Goal: Task Accomplishment & Management: Use online tool/utility

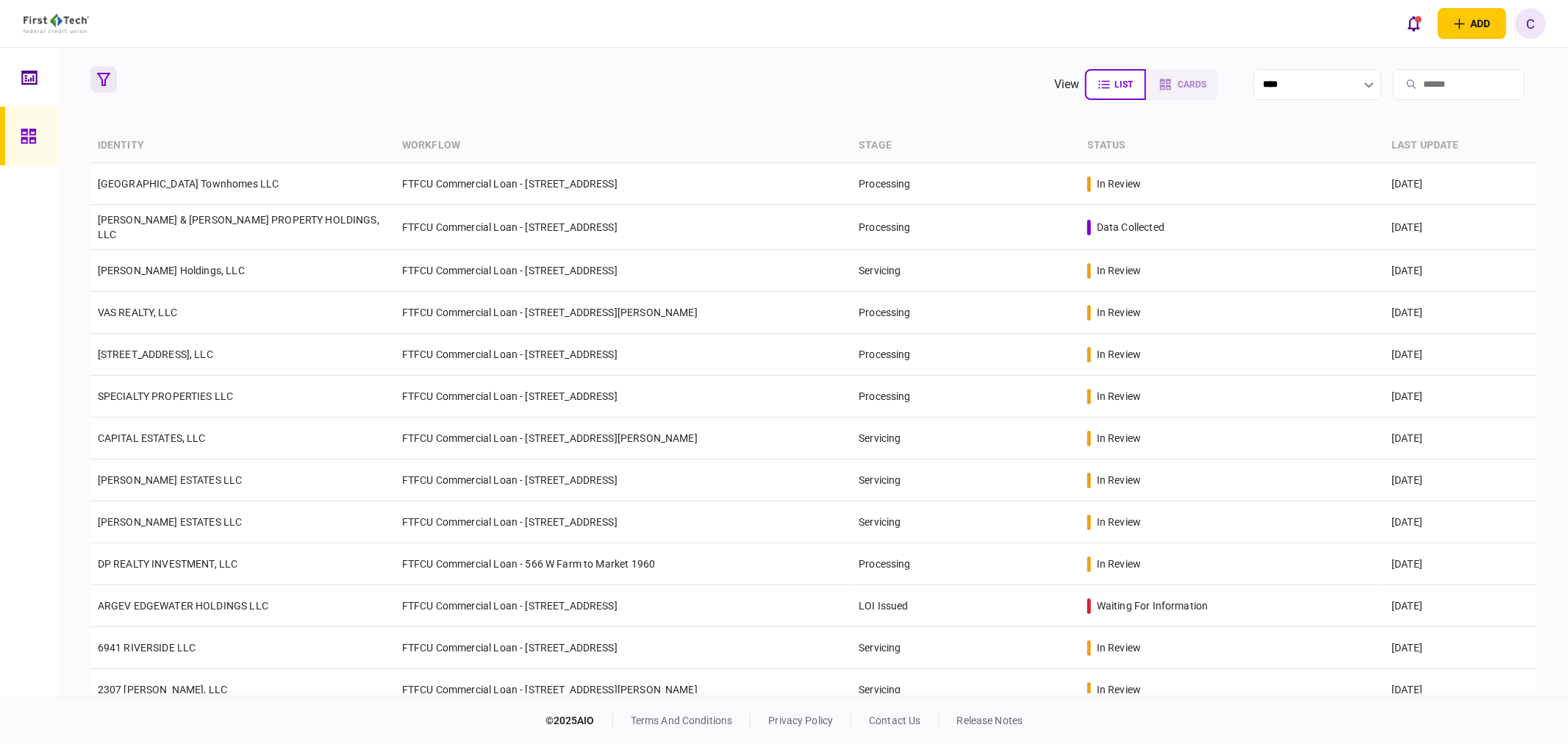
click at [102, 87] on button "button" at bounding box center [103, 79] width 26 height 26
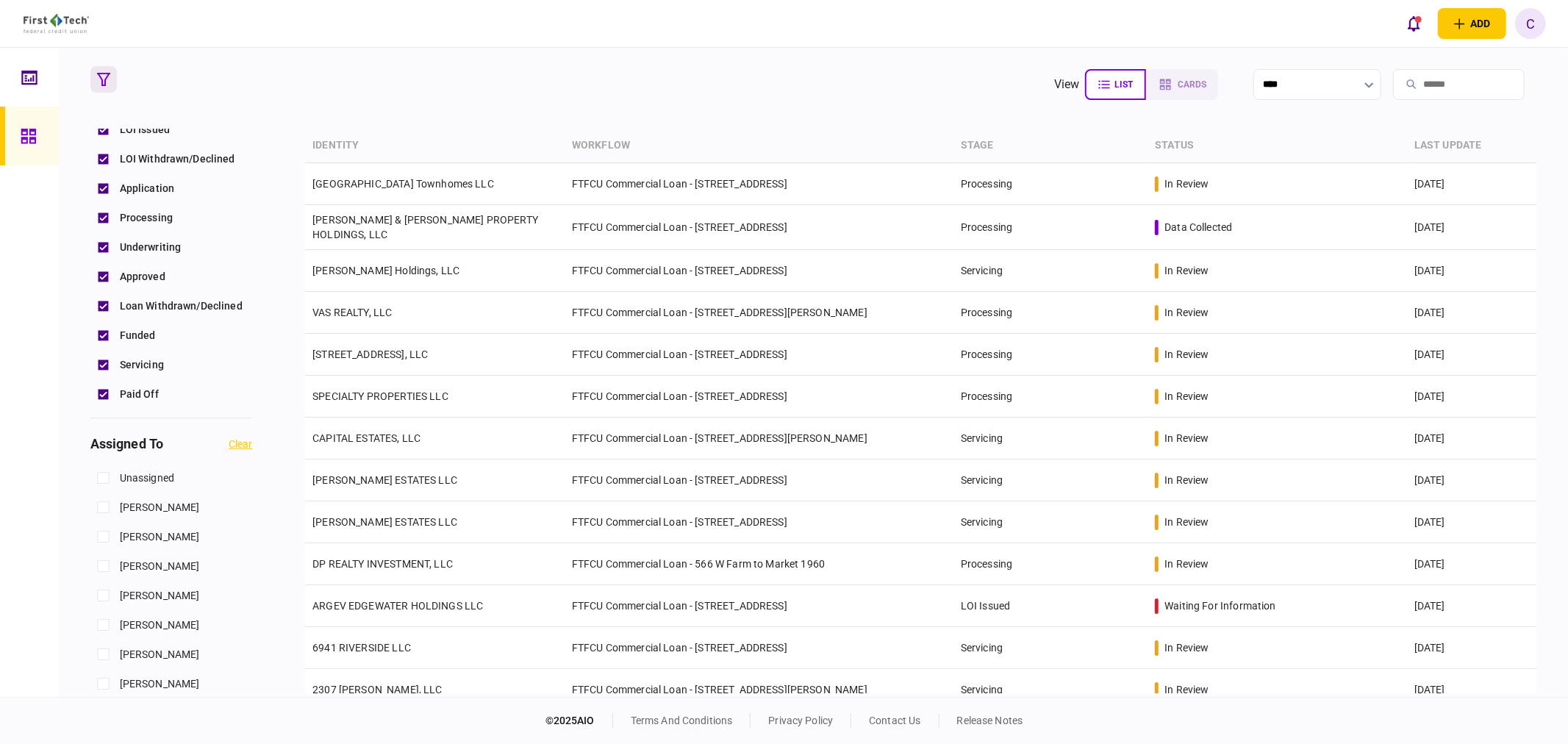
scroll to position [571, 0]
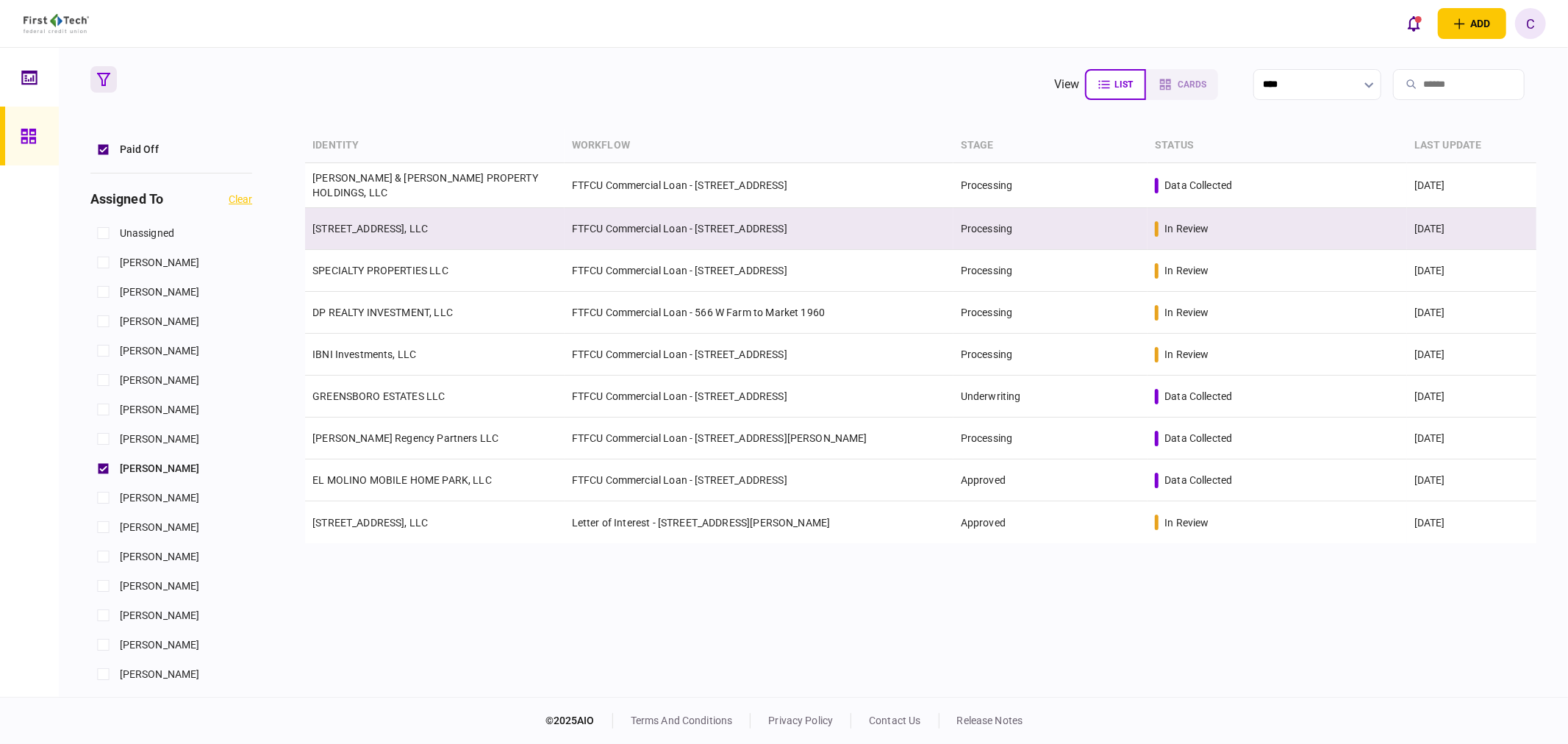
click at [356, 223] on link "[STREET_ADDRESS], LLC" at bounding box center [370, 229] width 116 height 12
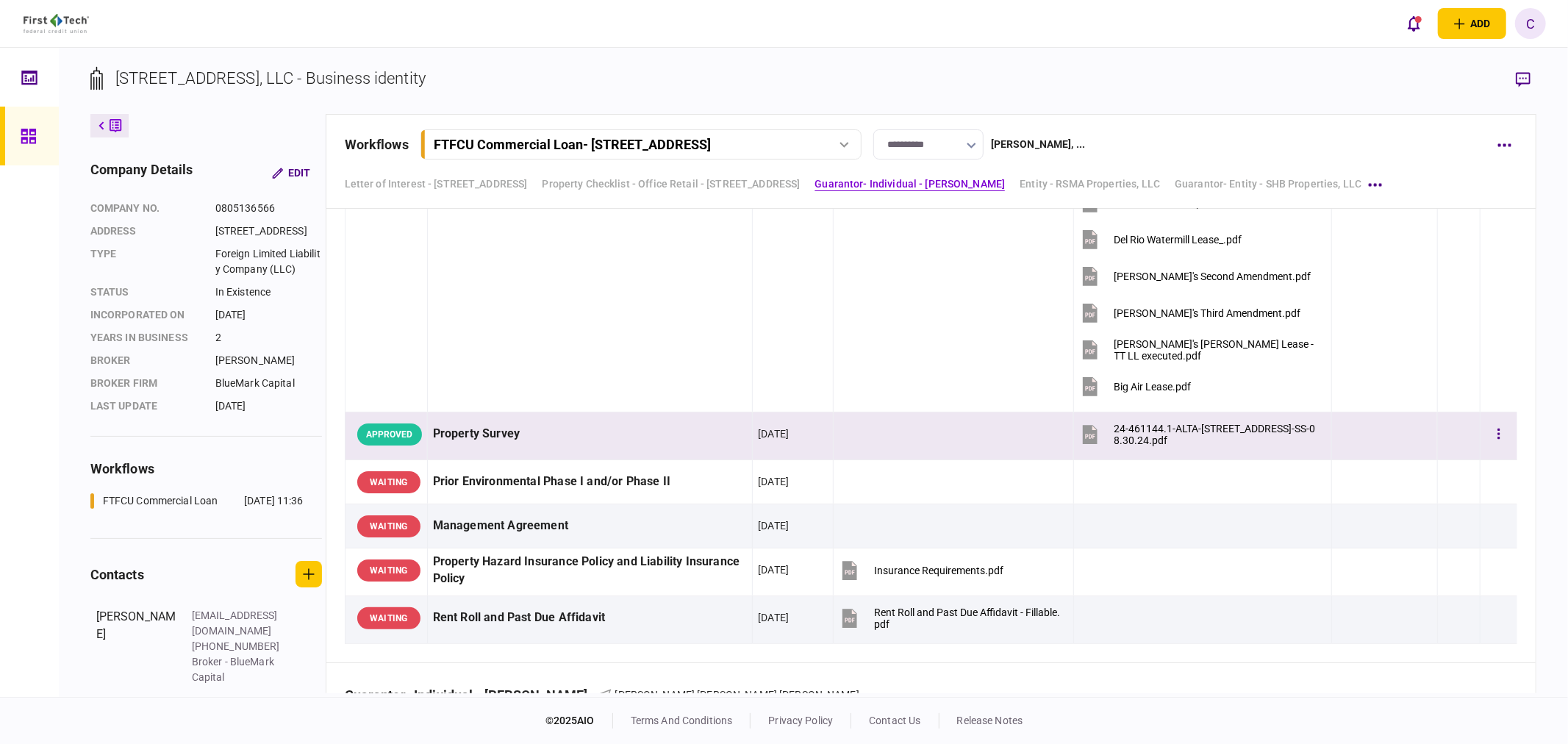
scroll to position [1306, 0]
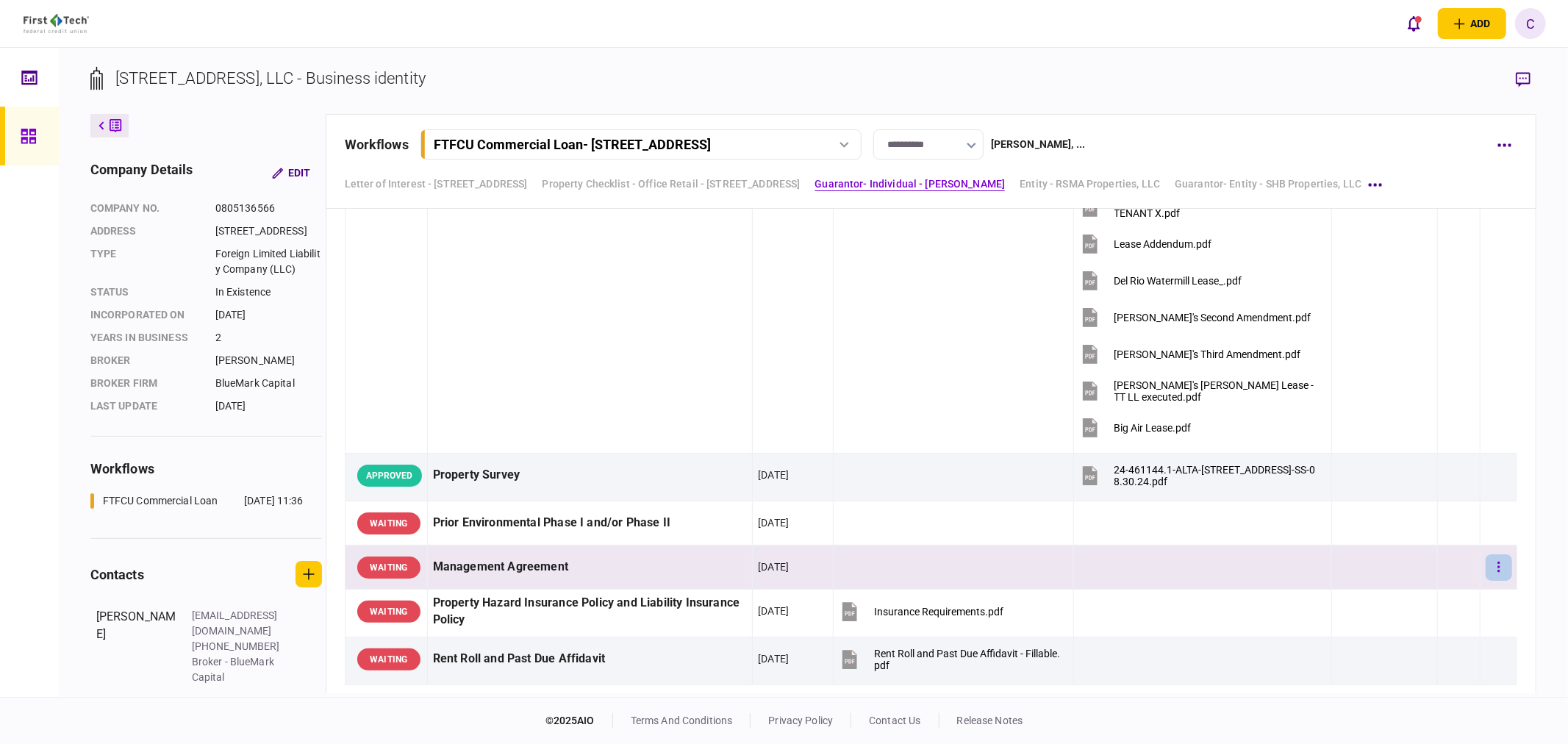
click at [1497, 568] on icon "button" at bounding box center [1499, 566] width 3 height 14
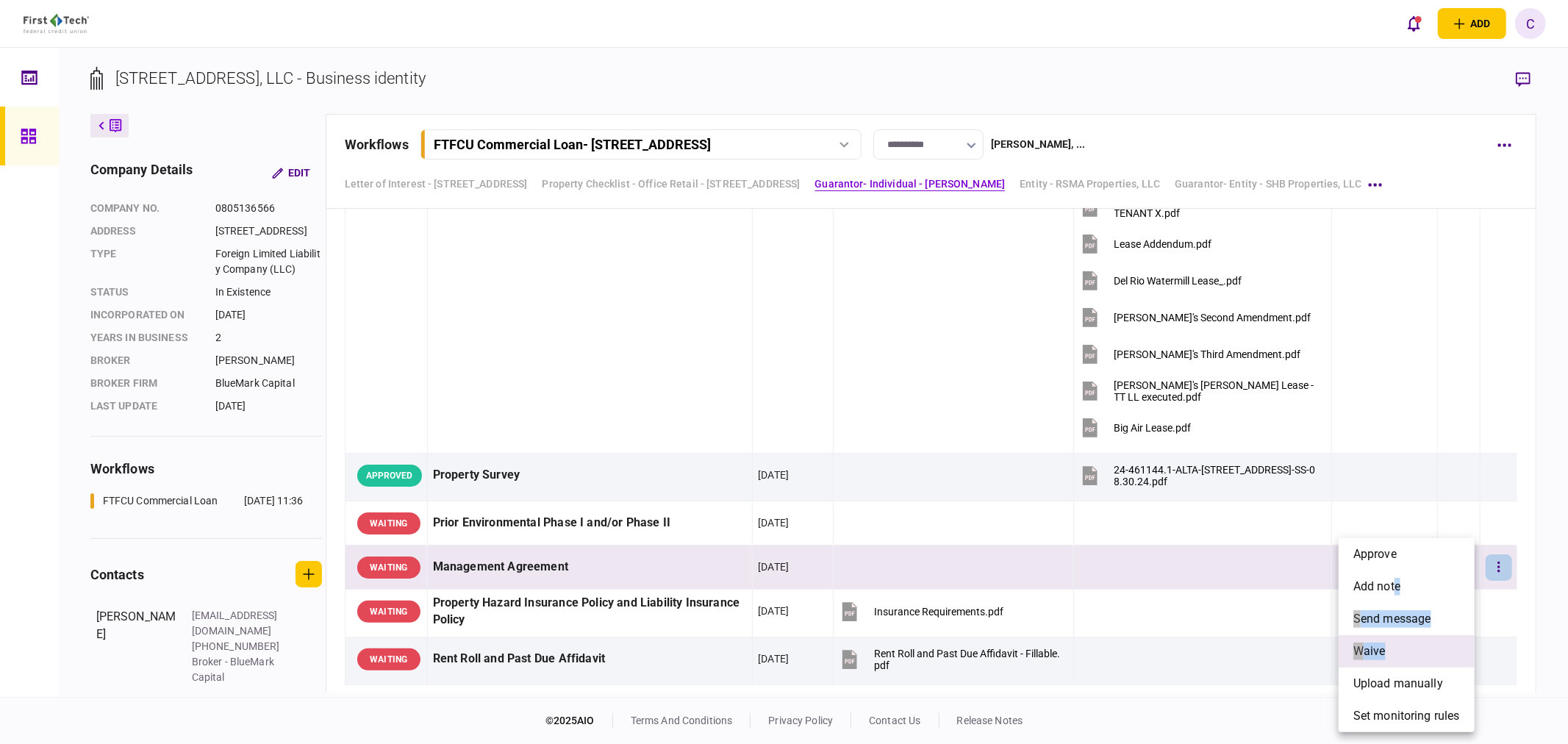
drag, startPoint x: 1397, startPoint y: 581, endPoint x: 1386, endPoint y: 654, distance: 73.8
click at [1386, 654] on ul "approve add note send message waive upload manually set monitoring rules" at bounding box center [1406, 635] width 136 height 194
click at [1380, 649] on span "waive" at bounding box center [1369, 651] width 32 height 17
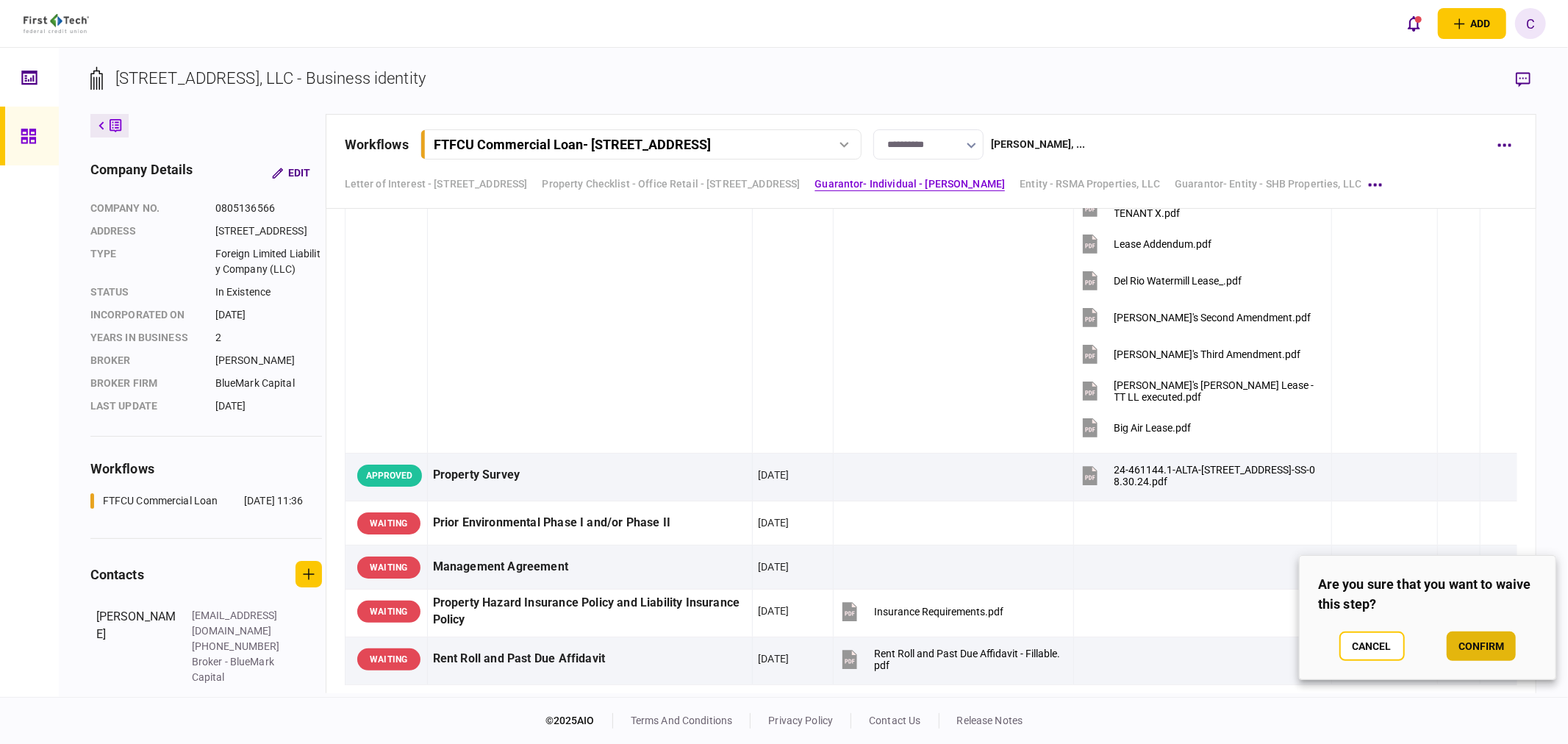
click at [1482, 639] on button "confirm" at bounding box center [1481, 647] width 69 height 30
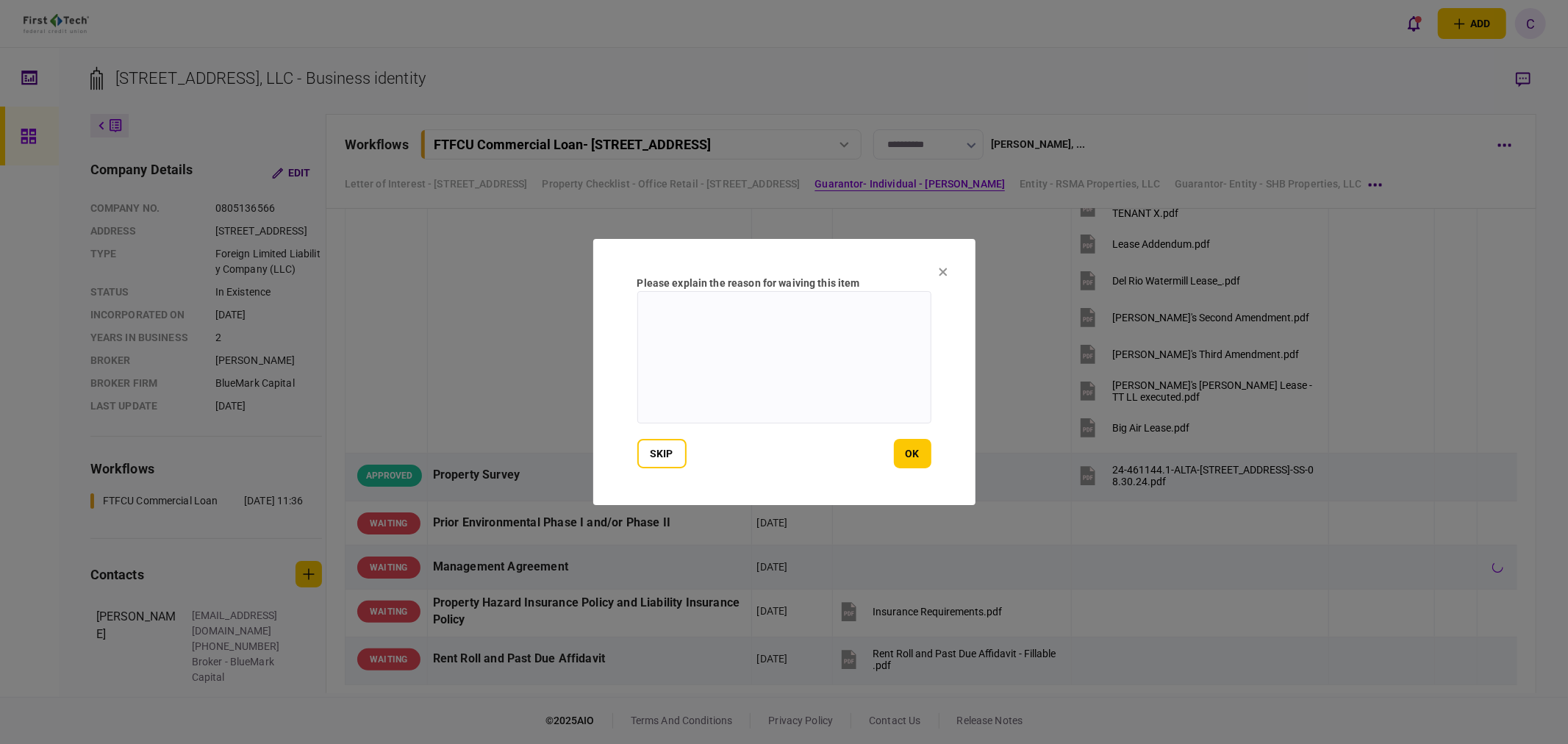
click at [751, 336] on textarea at bounding box center [784, 358] width 294 height 132
type textarea "**********"
click at [921, 457] on button "ok" at bounding box center [912, 453] width 37 height 30
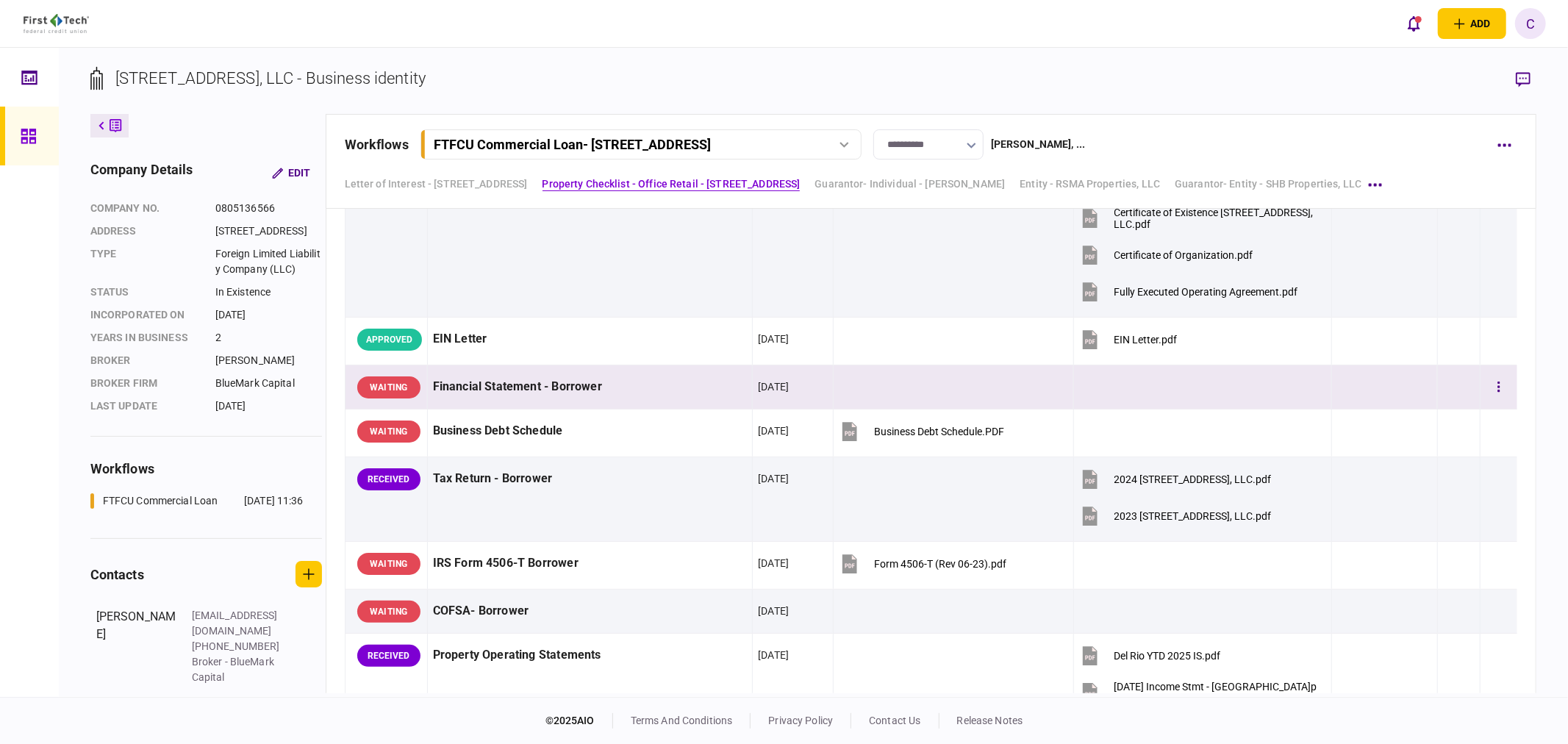
scroll to position [653, 0]
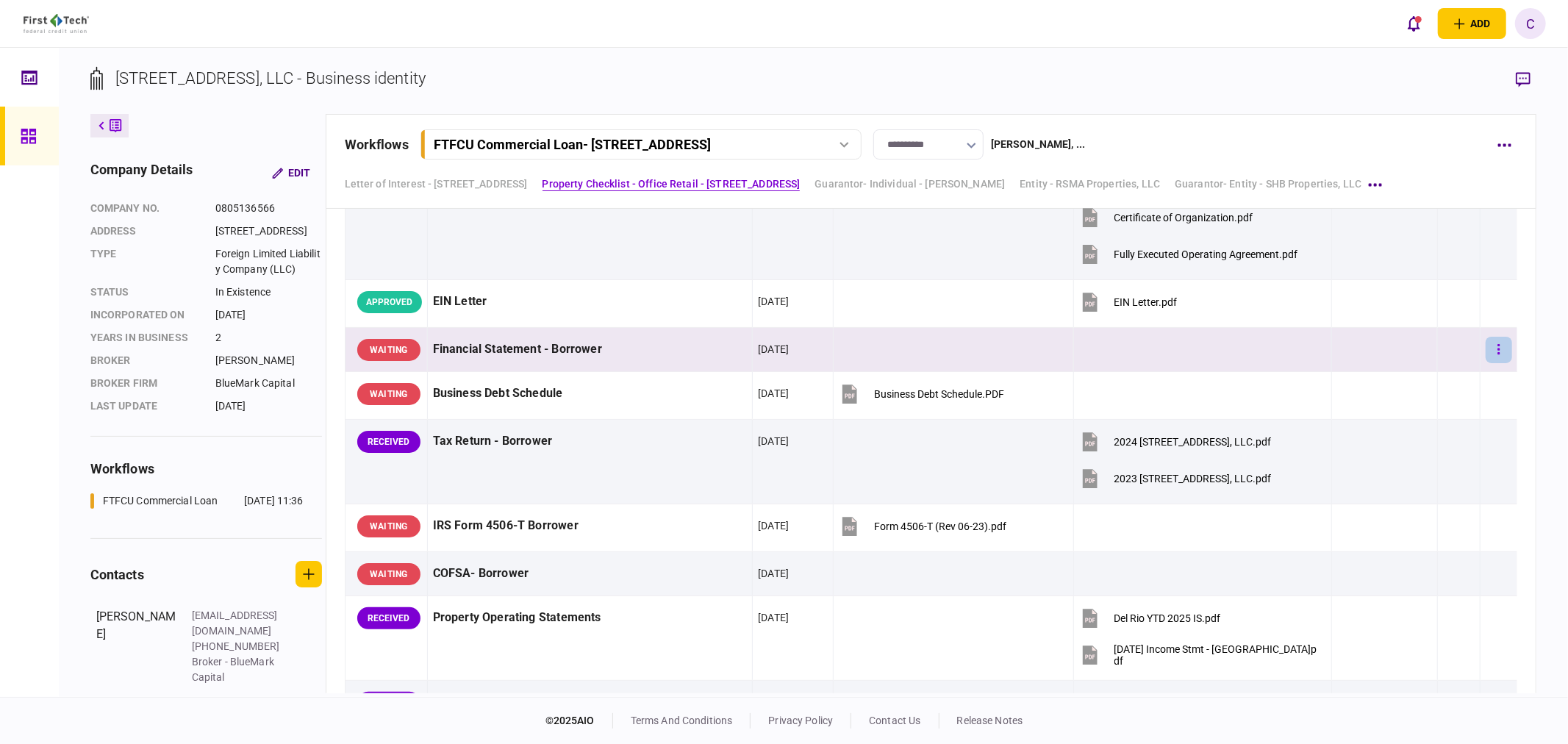
click at [1495, 353] on button "button" at bounding box center [1499, 350] width 26 height 26
click at [1370, 474] on span "waive" at bounding box center [1369, 476] width 32 height 17
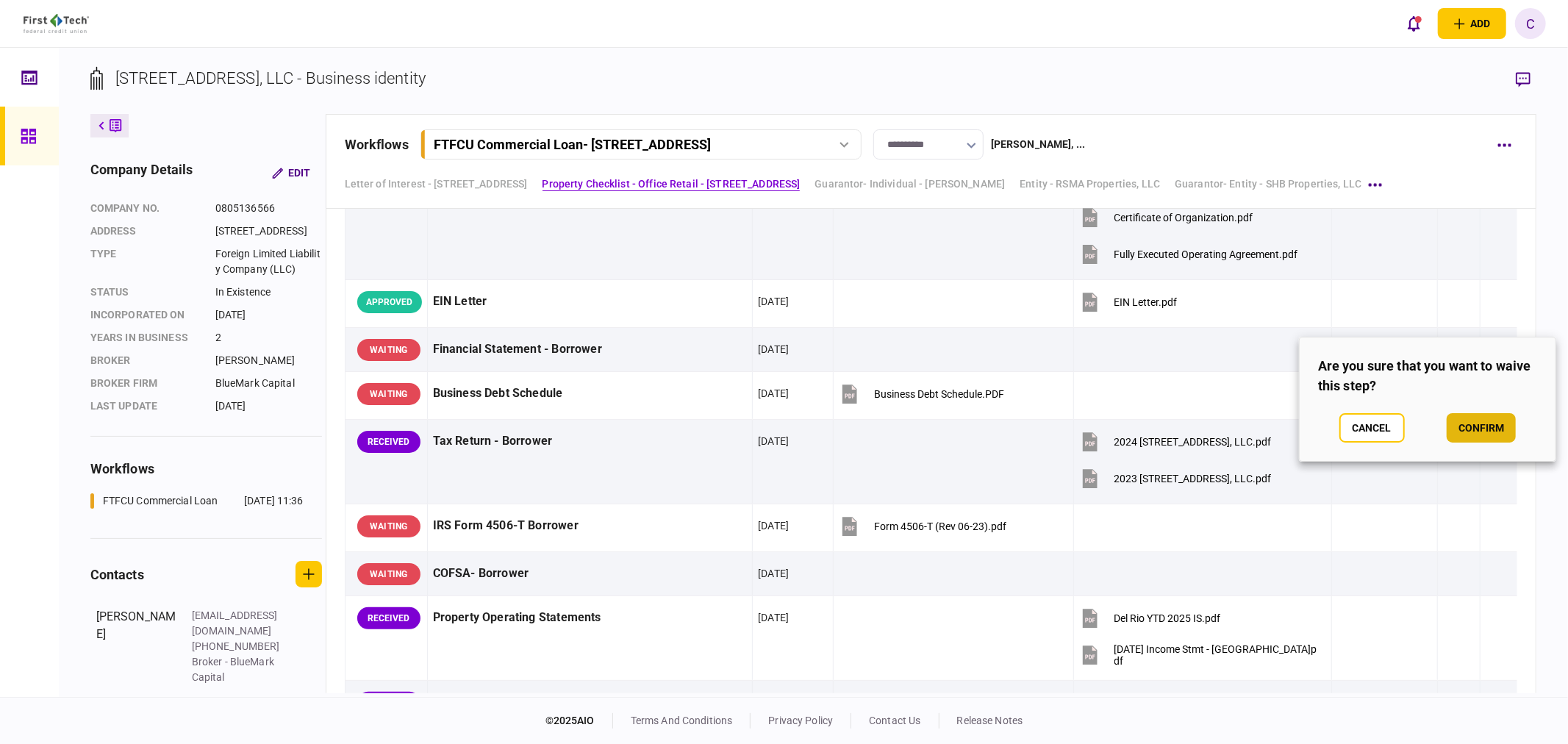
click at [1487, 432] on button "confirm" at bounding box center [1481, 428] width 69 height 30
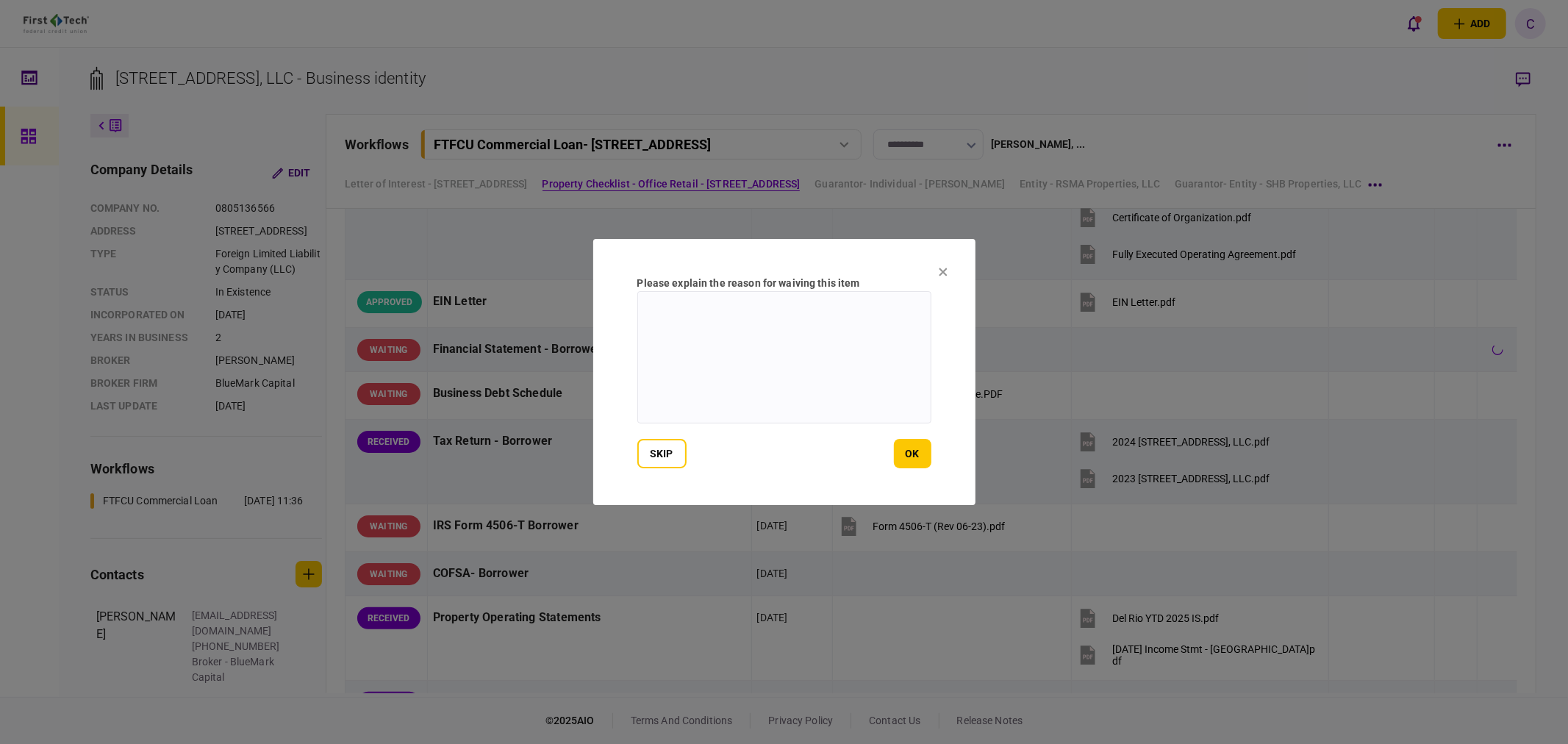
click at [745, 345] on textarea at bounding box center [784, 358] width 294 height 132
type textarea "**********"
click at [912, 459] on button "ok" at bounding box center [912, 453] width 37 height 30
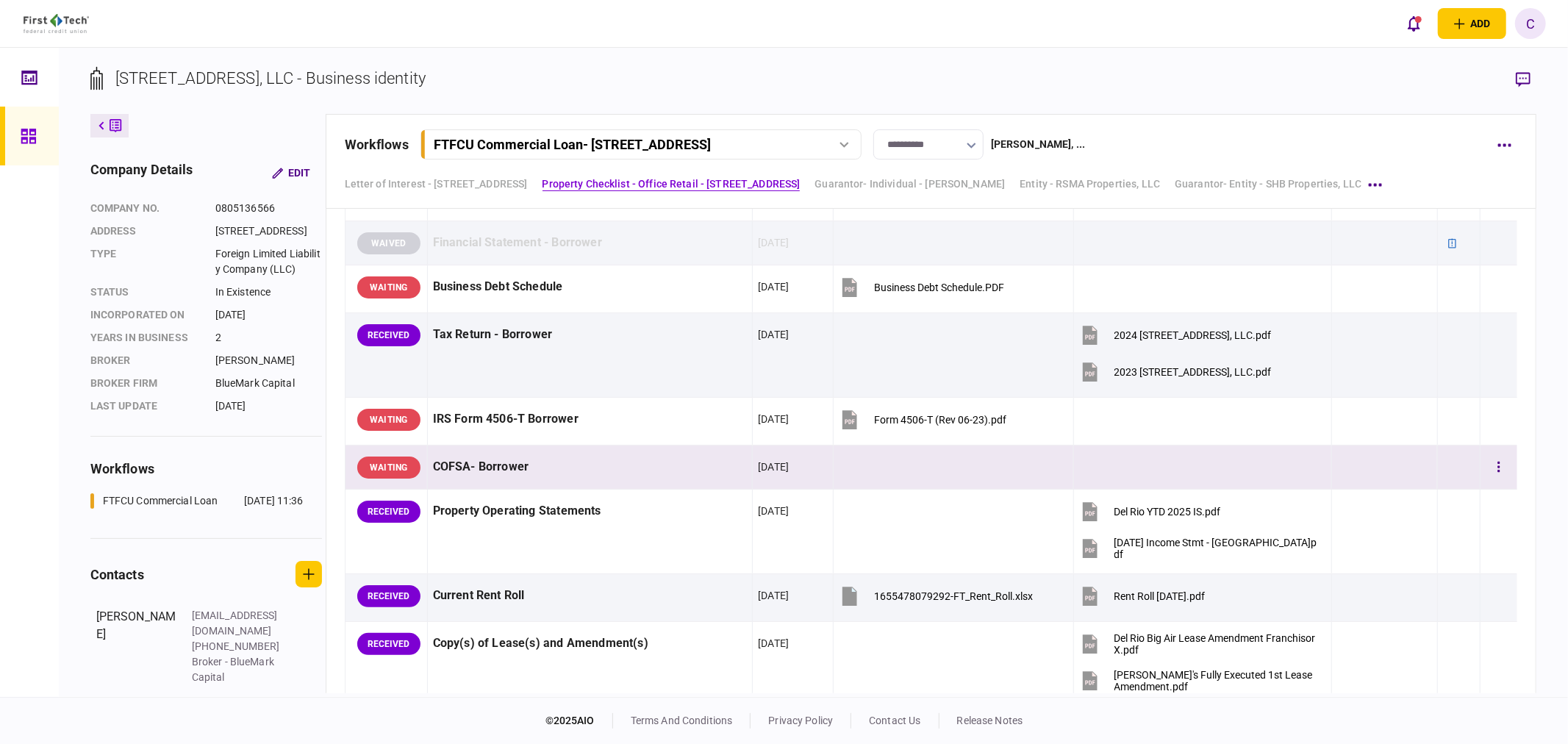
scroll to position [817, 0]
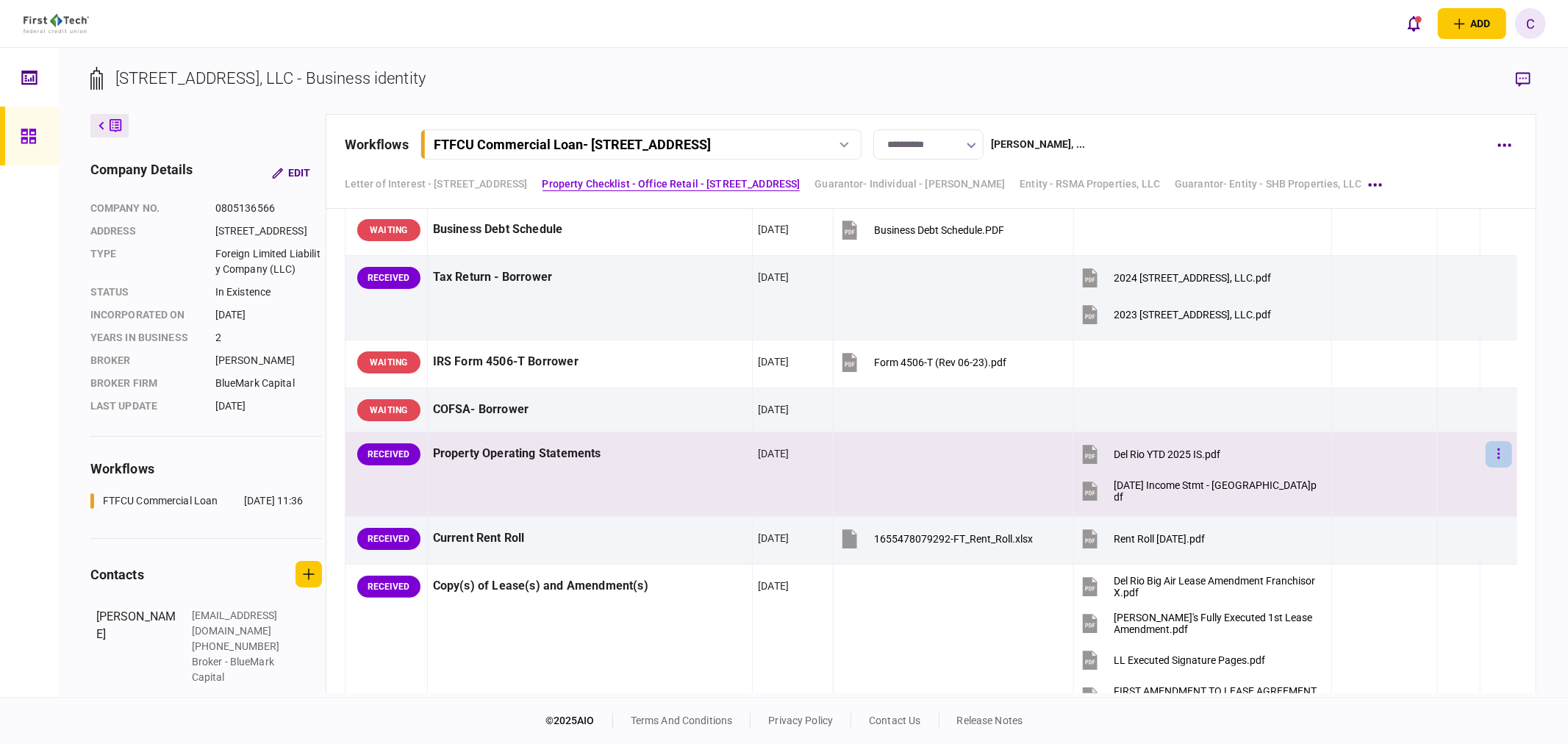
click at [1490, 458] on button "button" at bounding box center [1499, 454] width 26 height 26
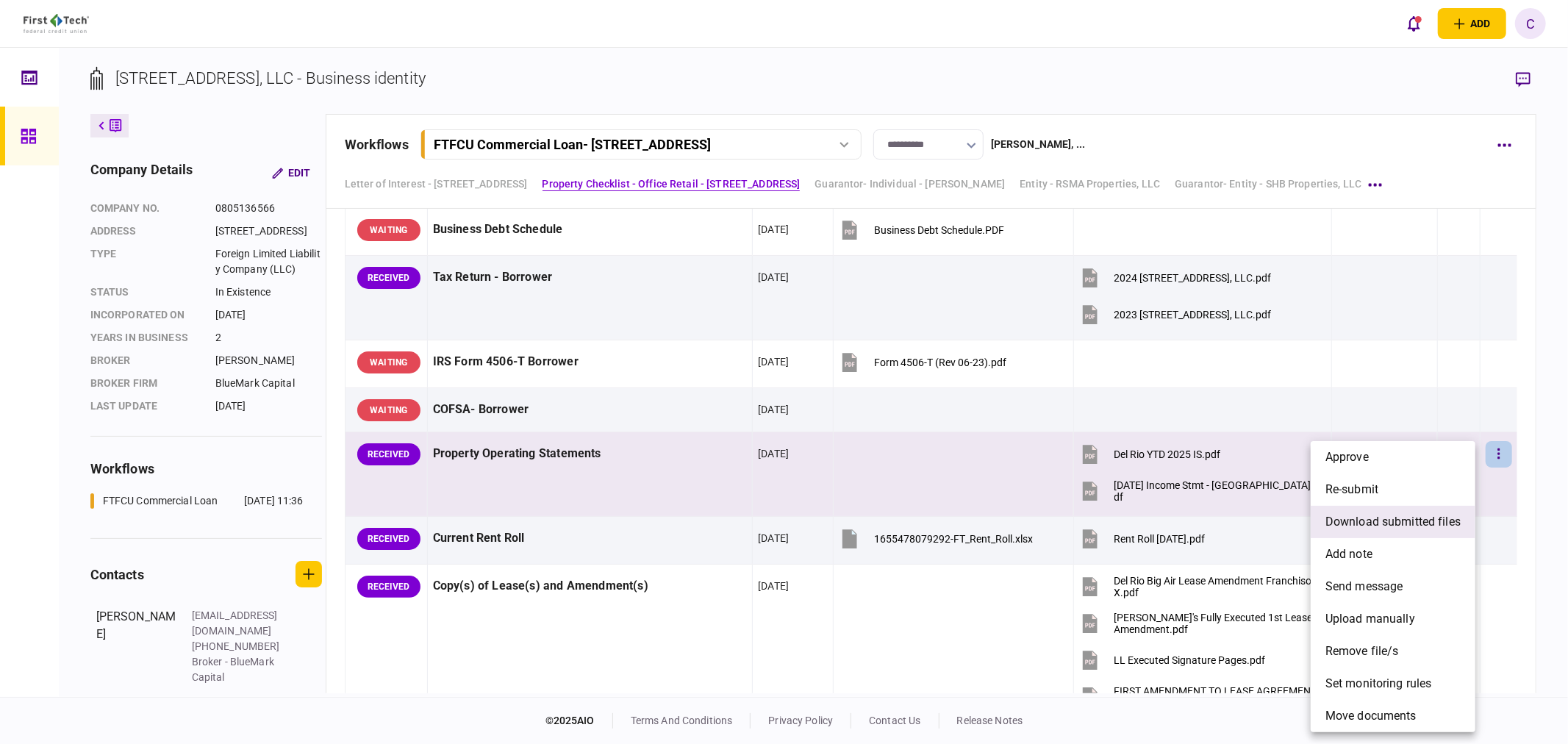
click at [1362, 524] on span "download submitted files" at bounding box center [1393, 521] width 135 height 17
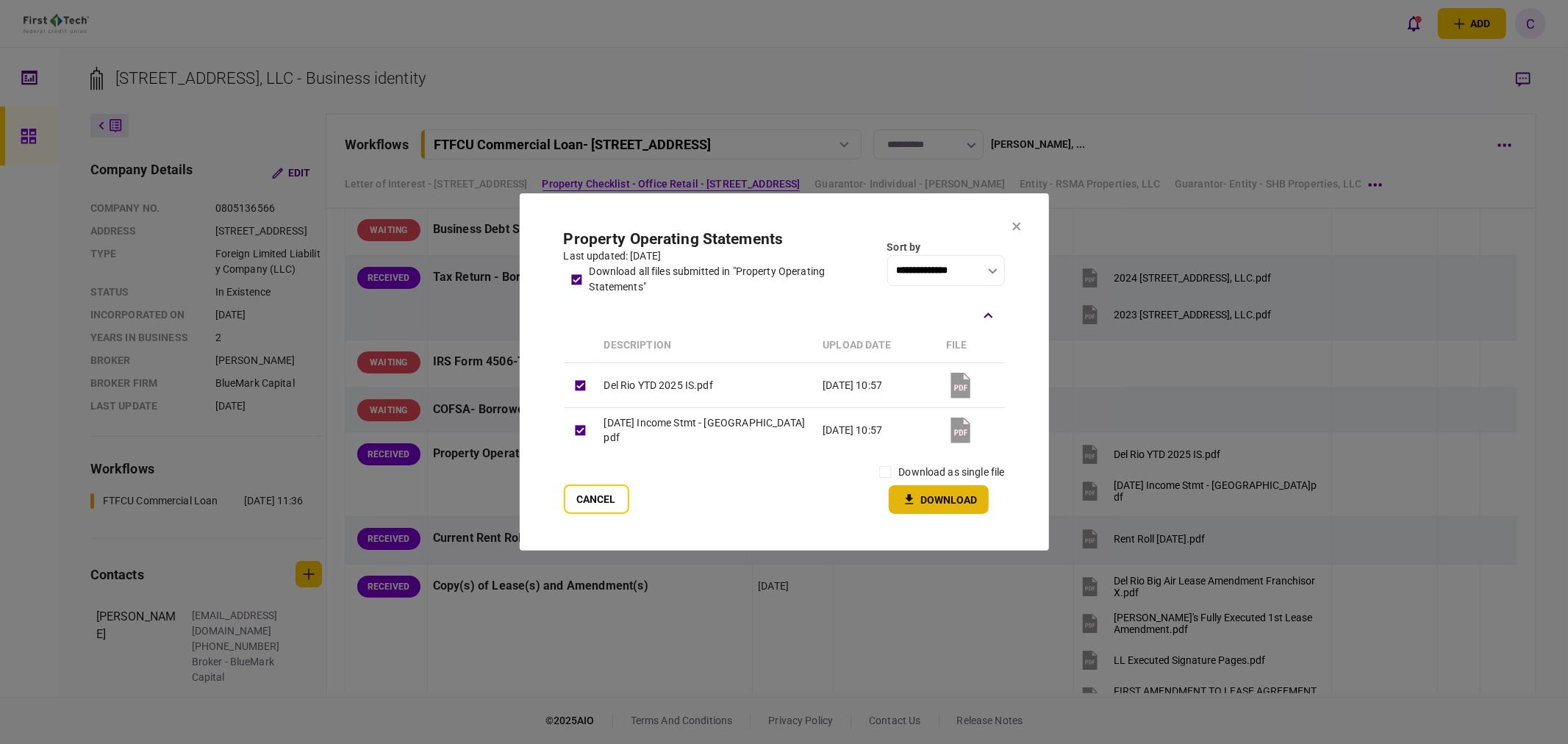
click at [955, 497] on button "Download" at bounding box center [938, 500] width 100 height 29
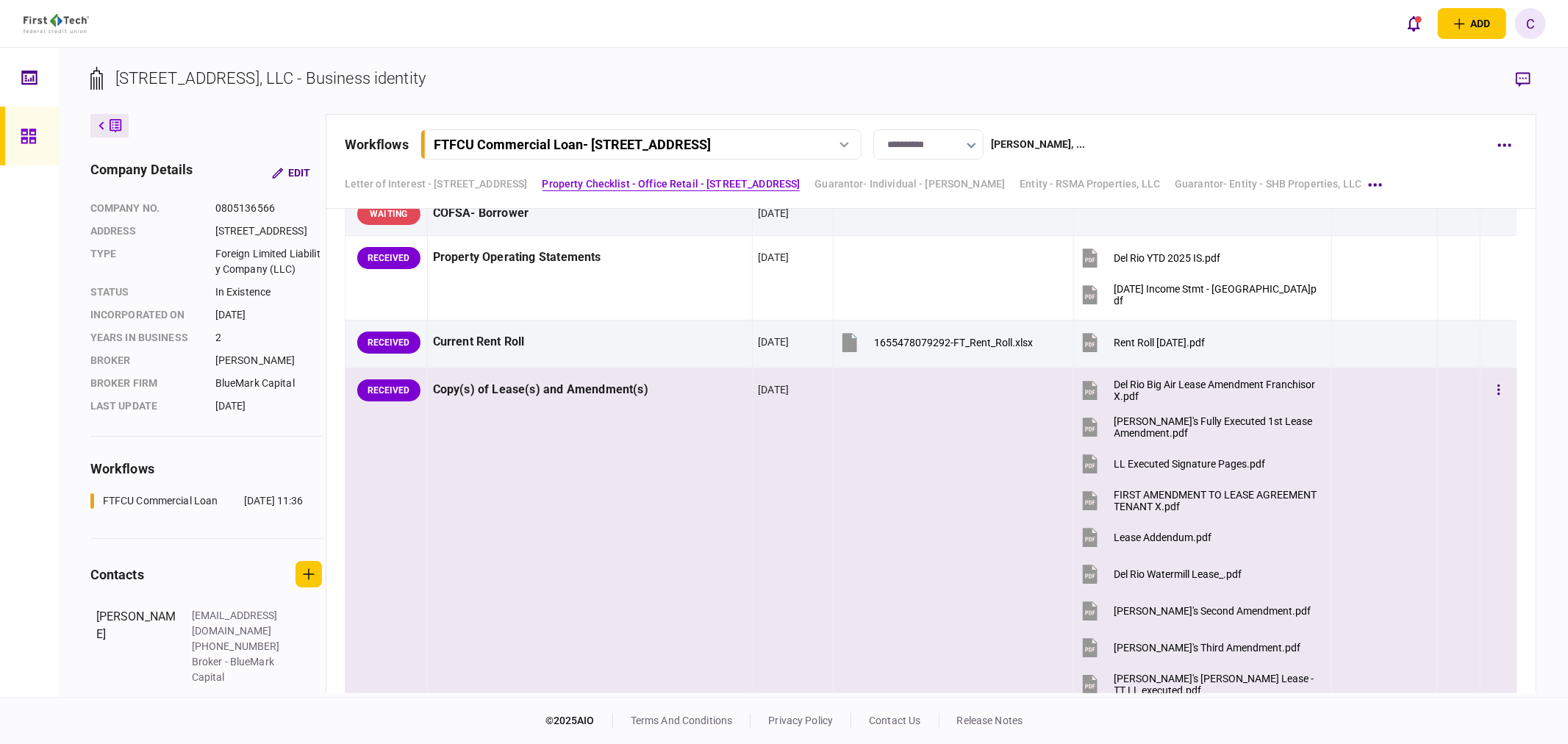
scroll to position [980, 0]
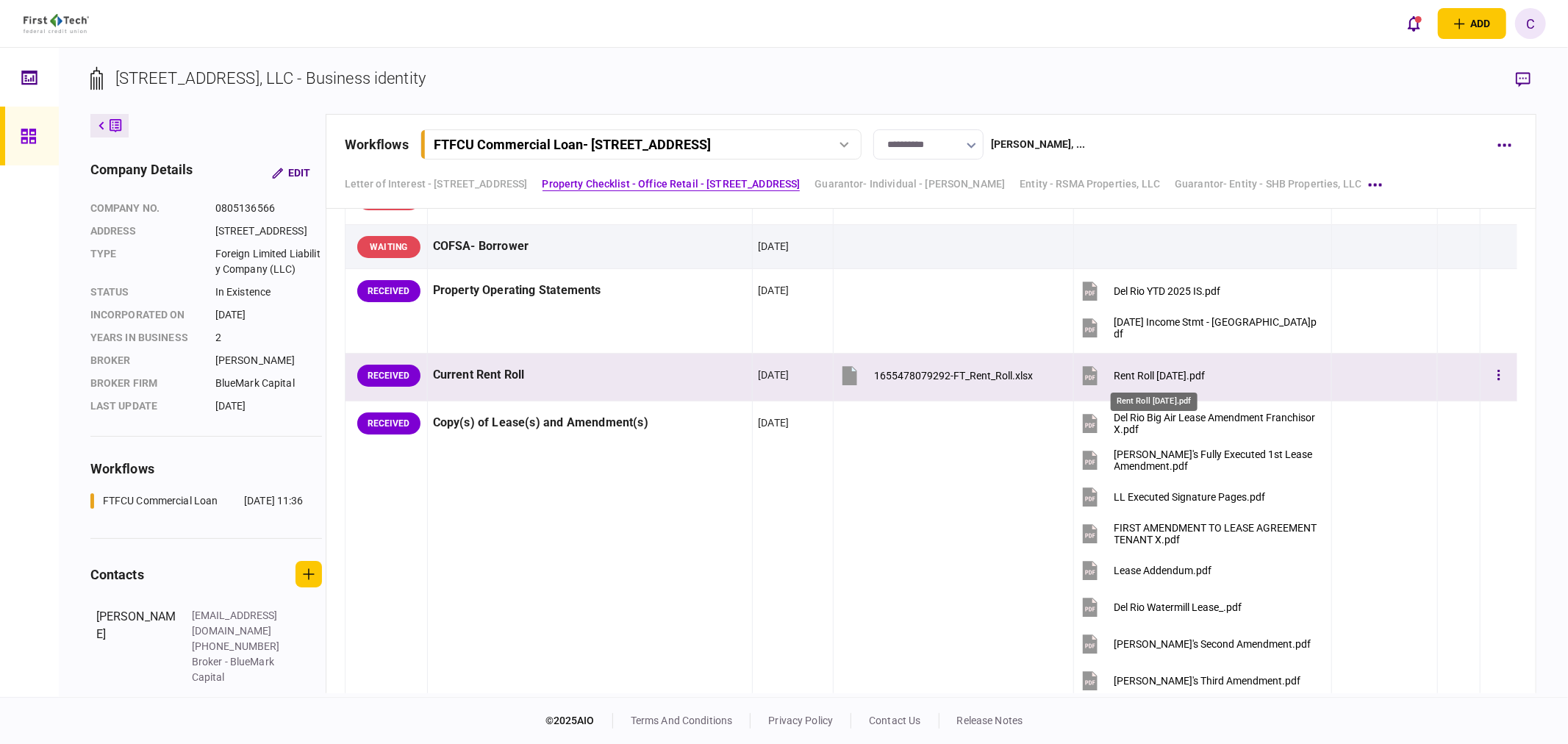
click at [1159, 380] on div "Rent Roll [DATE].pdf" at bounding box center [1160, 376] width 91 height 12
